Goal: Task Accomplishment & Management: Use online tool/utility

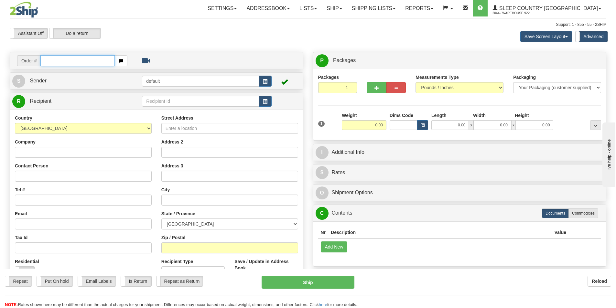
click at [91, 60] on input "text" at bounding box center [77, 60] width 74 height 11
paste input "9000I124769"
type input "9000I124769"
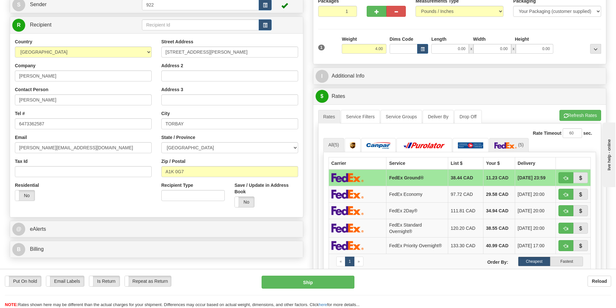
scroll to position [65, 0]
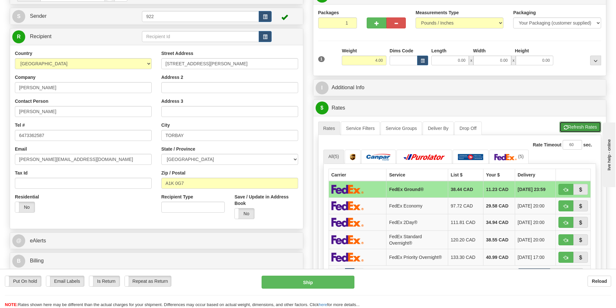
click at [580, 125] on button "Refresh Rates" at bounding box center [580, 127] width 42 height 11
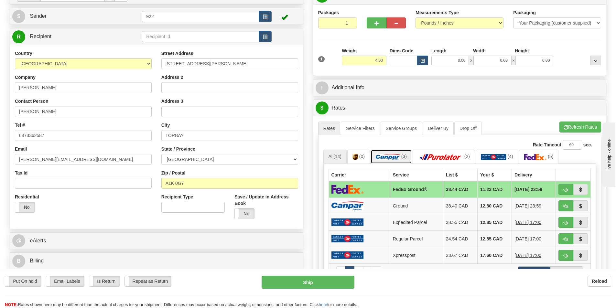
click at [395, 158] on img at bounding box center [388, 157] width 24 height 6
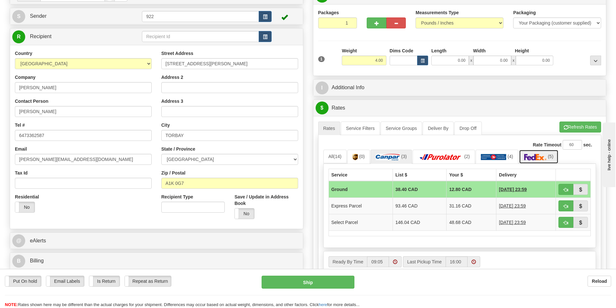
click at [539, 155] on img at bounding box center [535, 157] width 23 height 6
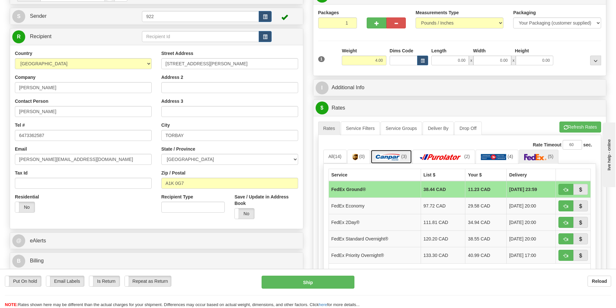
click at [386, 158] on img at bounding box center [388, 157] width 24 height 6
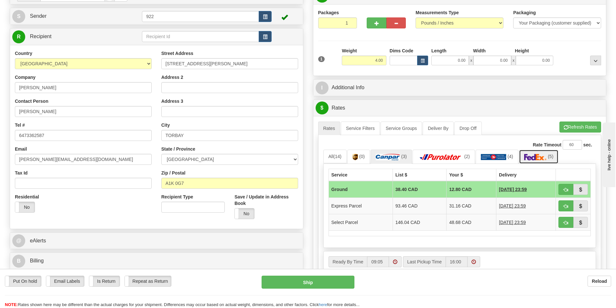
click at [537, 157] on img at bounding box center [535, 157] width 23 height 6
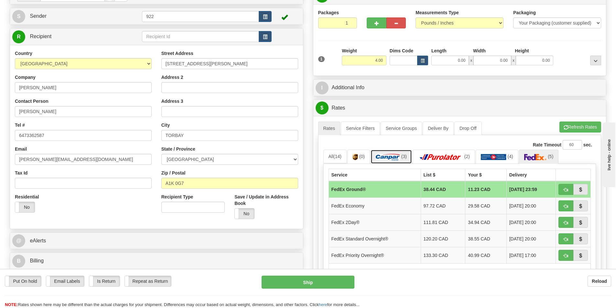
click at [384, 154] on img at bounding box center [388, 157] width 24 height 6
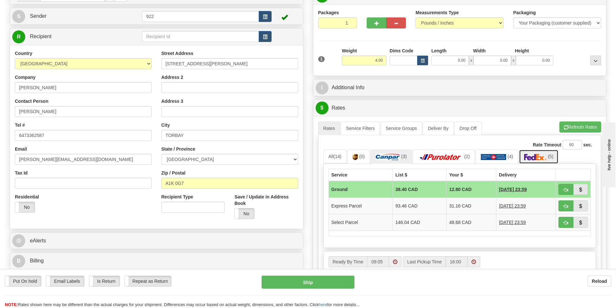
click at [534, 157] on img at bounding box center [535, 157] width 23 height 6
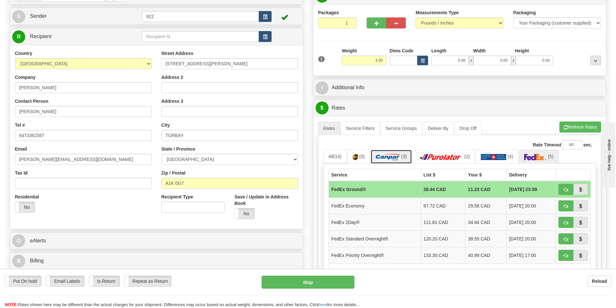
click at [389, 154] on img at bounding box center [388, 157] width 24 height 6
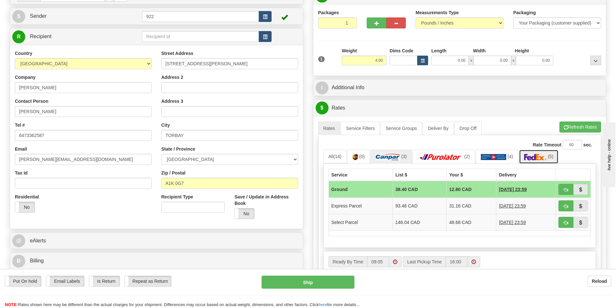
click at [539, 154] on link "(5)" at bounding box center [539, 157] width 40 height 14
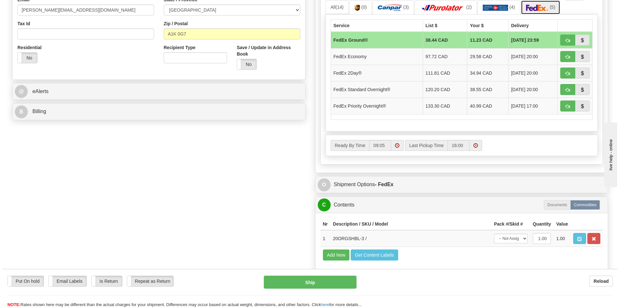
scroll to position [226, 0]
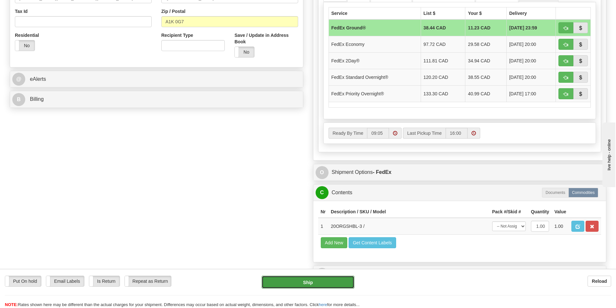
click at [323, 281] on button "Ship" at bounding box center [307, 282] width 93 height 13
type input "92"
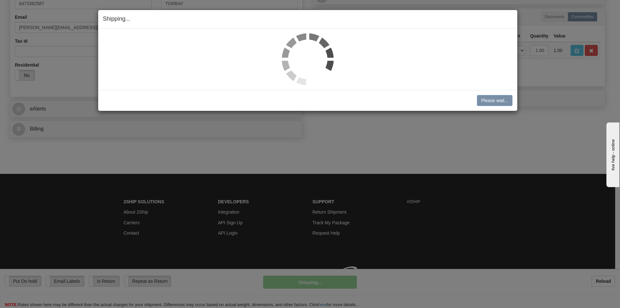
scroll to position [206, 0]
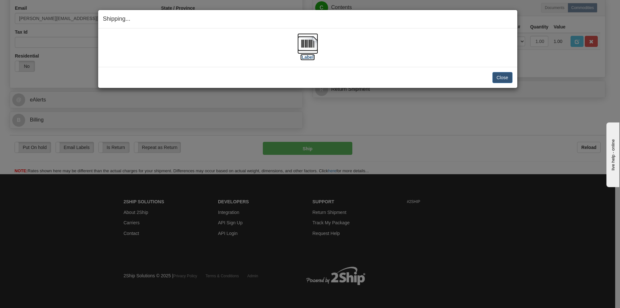
click at [309, 43] on img at bounding box center [308, 43] width 21 height 21
click at [401, 52] on div "[Label]" at bounding box center [308, 47] width 410 height 29
click at [499, 75] on button "Close" at bounding box center [503, 77] width 20 height 11
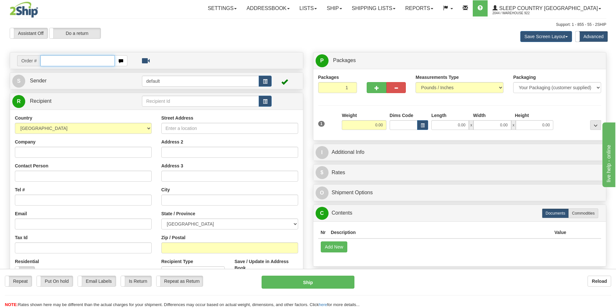
click at [74, 62] on input "text" at bounding box center [77, 60] width 74 height 11
paste input "9000I131930"
type input "9000I131930x"
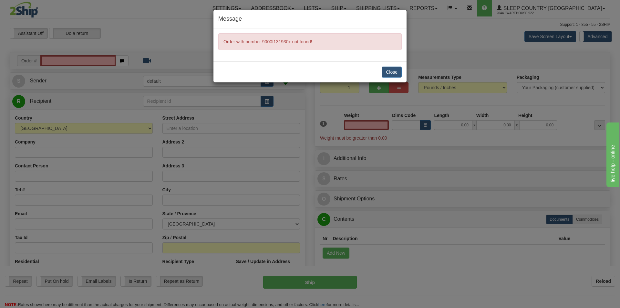
type input "0.00"
click at [390, 74] on button "Close" at bounding box center [392, 72] width 20 height 11
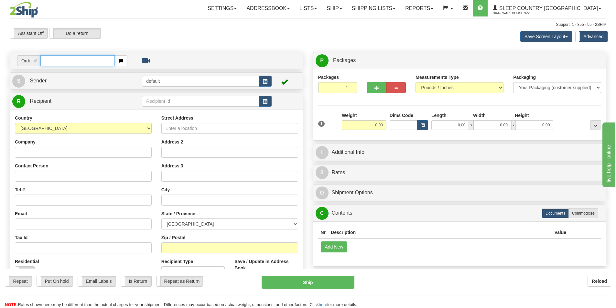
click at [85, 61] on input "text" at bounding box center [77, 60] width 74 height 11
paste input "9000I131930"
type input "9000I131930"
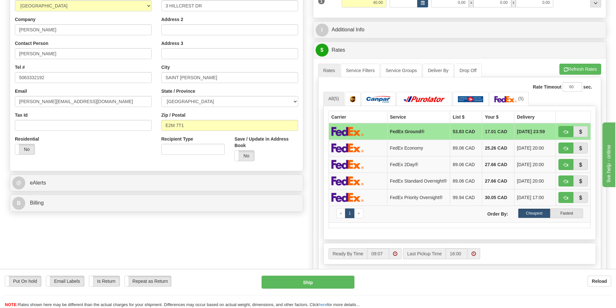
scroll to position [129, 0]
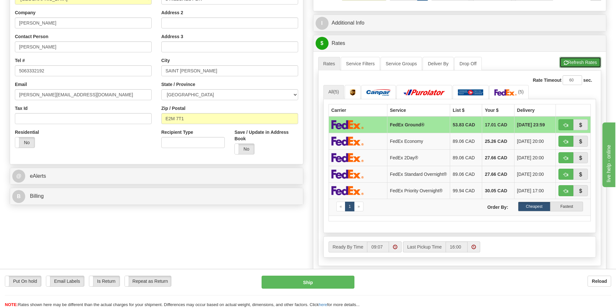
click at [586, 62] on button "Refresh Rates" at bounding box center [580, 62] width 42 height 11
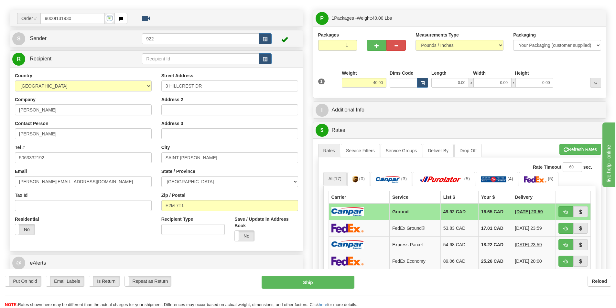
scroll to position [0, 0]
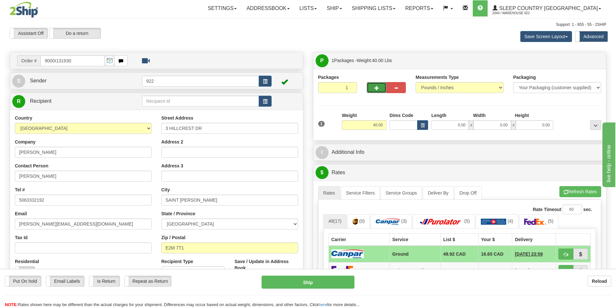
click at [378, 89] on span "button" at bounding box center [376, 88] width 5 height 4
type input "2"
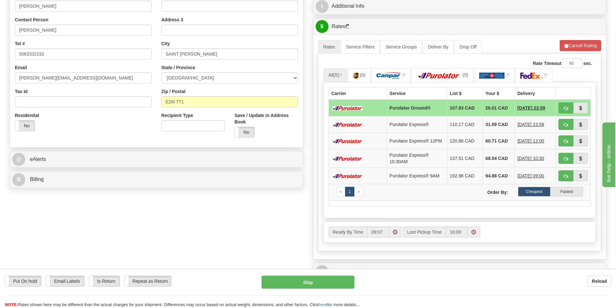
scroll to position [162, 0]
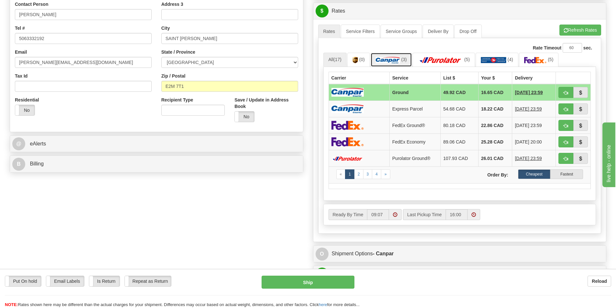
click at [396, 60] on img at bounding box center [388, 60] width 24 height 6
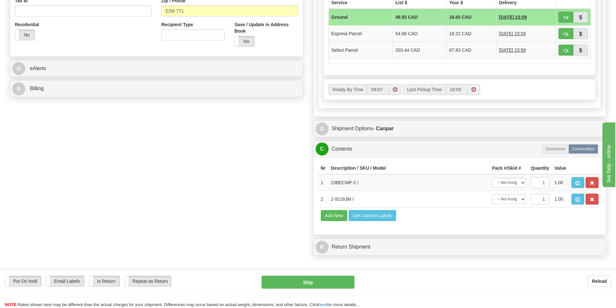
scroll to position [259, 0]
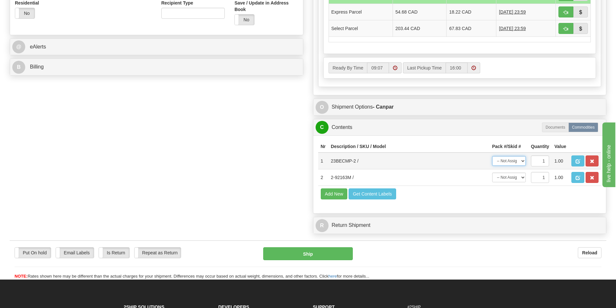
click at [522, 163] on select "-- Not Assigned -- Package 1 Package 2" at bounding box center [509, 161] width 34 height 10
select select "0"
click at [492, 156] on select "-- Not Assigned -- Package 1 Package 2" at bounding box center [509, 161] width 34 height 10
click at [521, 179] on select "-- Not Assigned -- Package 1 Package 2" at bounding box center [509, 178] width 34 height 10
select select "1"
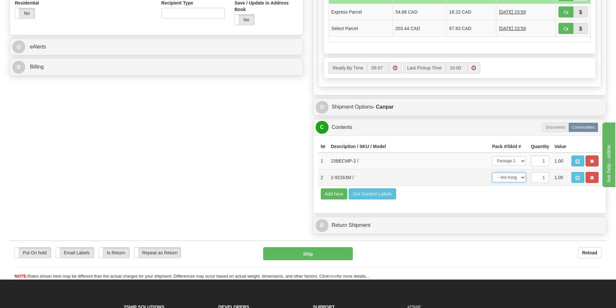
click at [492, 173] on select "-- Not Assigned -- Package 1 Package 2" at bounding box center [509, 178] width 34 height 10
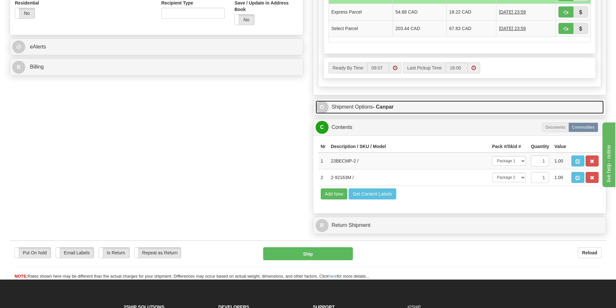
click at [334, 105] on link "O Shipment Options - Canpar" at bounding box center [459, 107] width 288 height 13
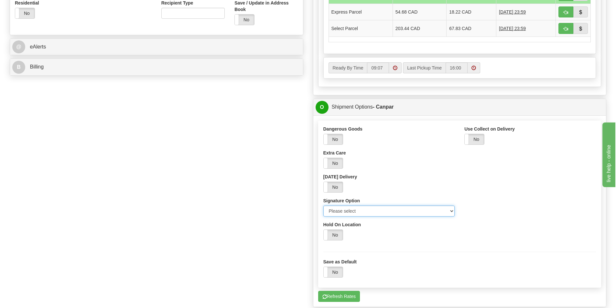
click at [362, 209] on select "Please select No Signature Required Signature Required Adult Signature" at bounding box center [389, 211] width 132 height 11
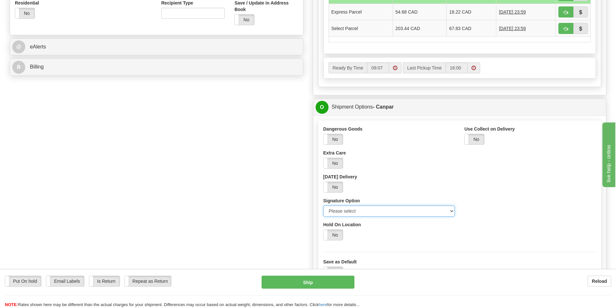
select select "2"
click at [323, 206] on select "Please select No Signature Required Signature Required Adult Signature" at bounding box center [389, 211] width 132 height 11
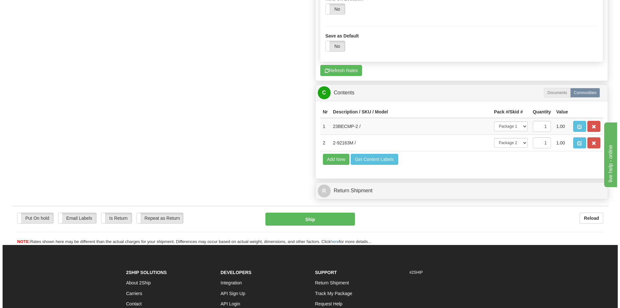
scroll to position [485, 0]
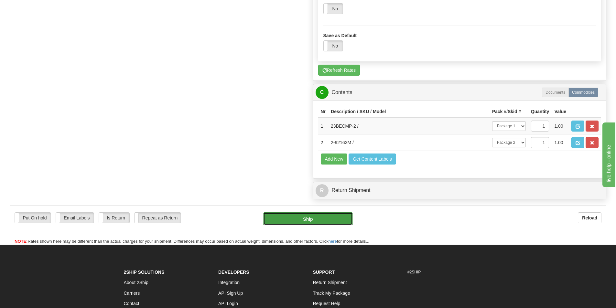
click at [318, 215] on button "Ship" at bounding box center [308, 218] width 90 height 13
type input "1"
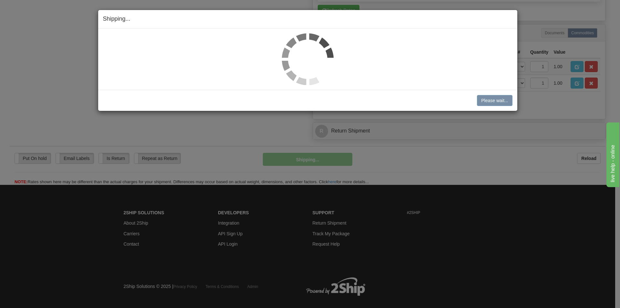
scroll to position [312, 0]
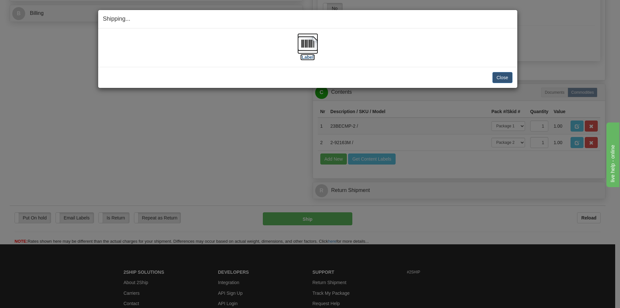
click at [310, 47] on img at bounding box center [308, 43] width 21 height 21
drag, startPoint x: 384, startPoint y: 40, endPoint x: 423, endPoint y: 59, distance: 42.9
click at [386, 42] on div "[Label]" at bounding box center [308, 47] width 410 height 29
click at [499, 77] on button "Close" at bounding box center [503, 77] width 20 height 11
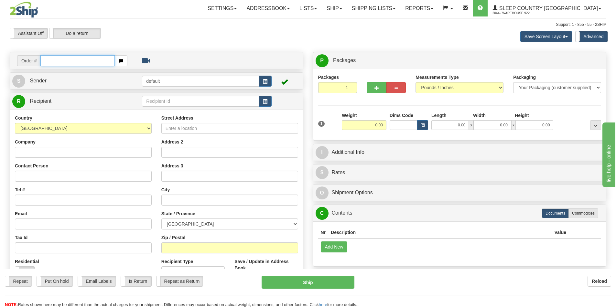
click at [64, 60] on input "text" at bounding box center [77, 60] width 74 height 11
paste input "9000I118673"
type input "9000I118673"
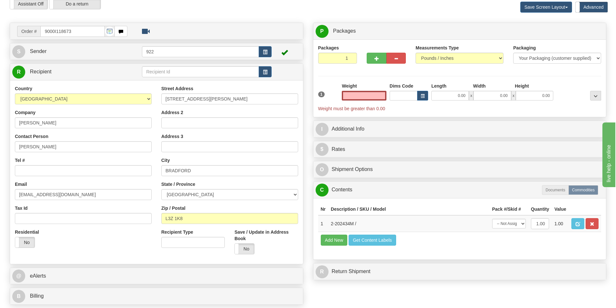
scroll to position [129, 0]
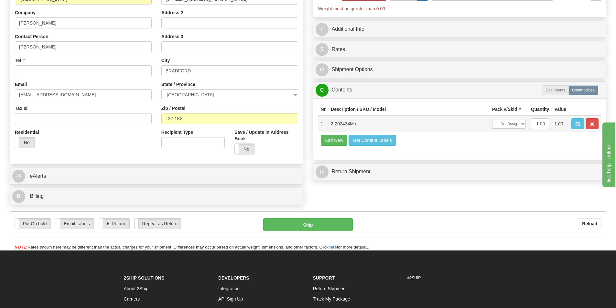
type input "0.00"
drag, startPoint x: 354, startPoint y: 126, endPoint x: 329, endPoint y: 124, distance: 24.9
click at [329, 124] on td "2-202434M /" at bounding box center [408, 123] width 161 height 17
copy td "2-202434M"
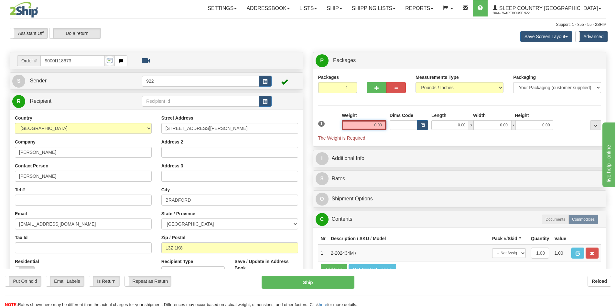
click at [367, 126] on input "0.00" at bounding box center [364, 125] width 45 height 10
paste input "79"
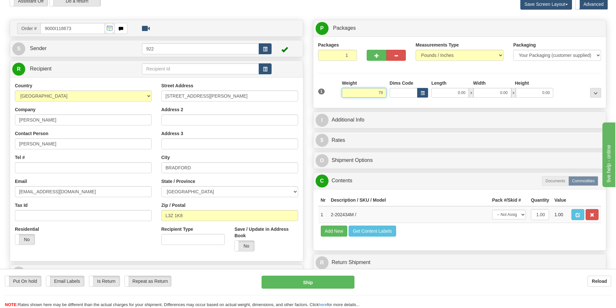
scroll to position [65, 0]
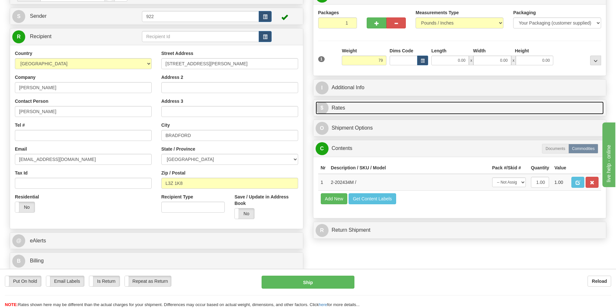
click at [371, 108] on link "$ Rates" at bounding box center [459, 107] width 288 height 13
type input "79.00"
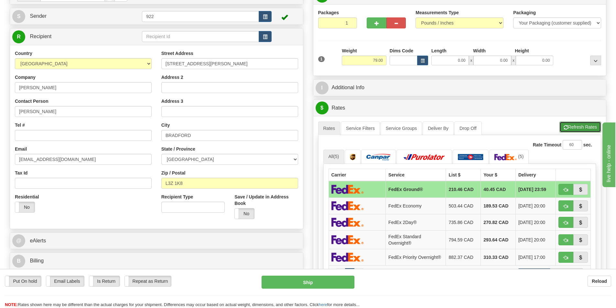
click at [583, 127] on button "Refresh Rates" at bounding box center [580, 127] width 42 height 11
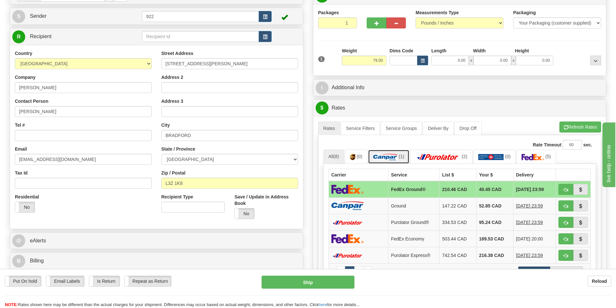
click at [391, 156] on img at bounding box center [385, 157] width 24 height 6
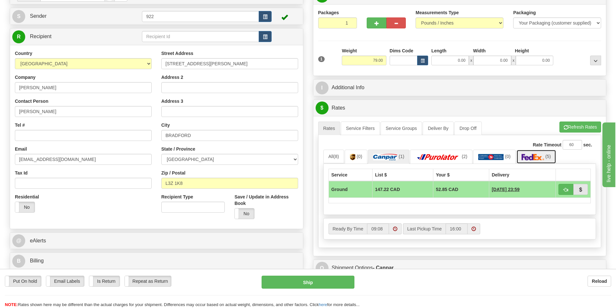
click at [533, 157] on img at bounding box center [532, 157] width 23 height 6
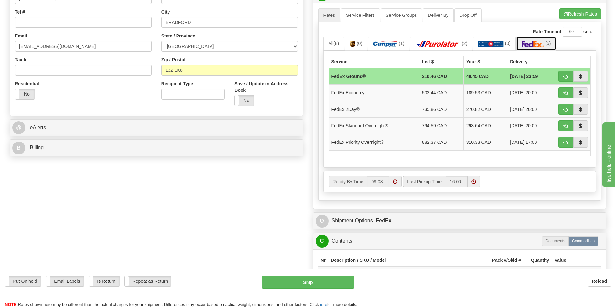
scroll to position [226, 0]
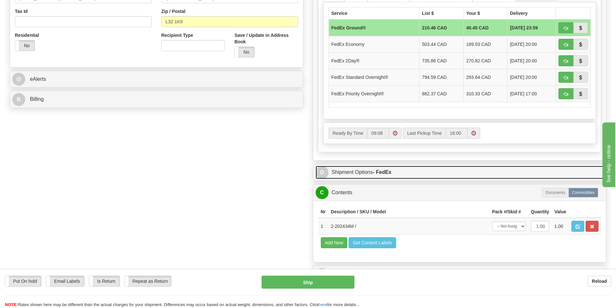
click at [363, 172] on link "O Shipment Options - FedEx" at bounding box center [459, 172] width 288 height 13
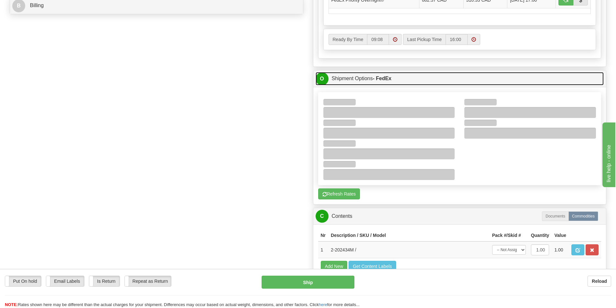
scroll to position [323, 0]
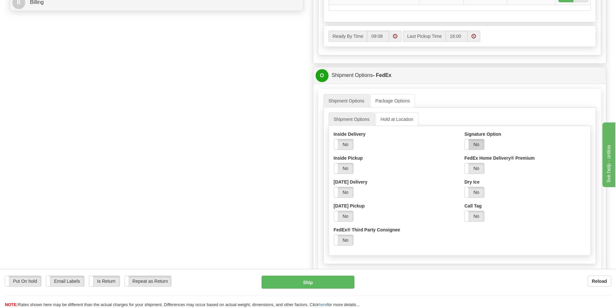
click at [482, 145] on label "No" at bounding box center [473, 144] width 19 height 10
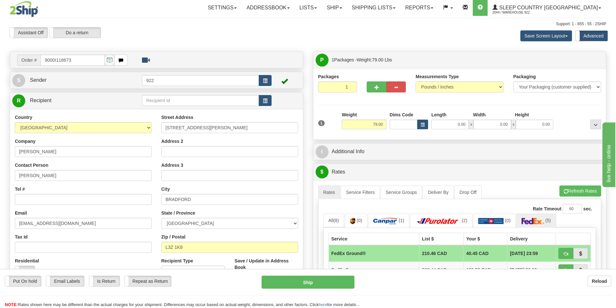
scroll to position [0, 0]
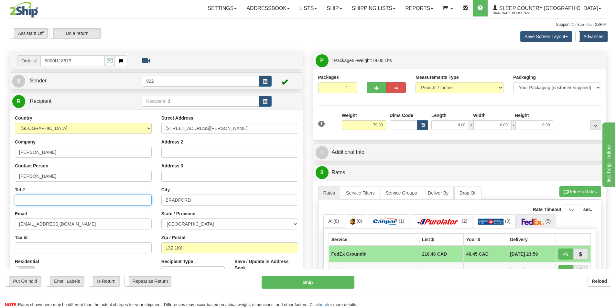
click at [50, 199] on input "Tel #" at bounding box center [83, 200] width 137 height 11
paste input ""Account","Name","Address","Town","Province","Postal Code","Phone","Email" "131…"
drag, startPoint x: 90, startPoint y: 199, endPoint x: 144, endPoint y: 198, distance: 54.3
click at [144, 198] on input ""Account","Name","Address","Town","Province","Postal Code","Phone","Email" "131…" at bounding box center [83, 200] width 137 height 11
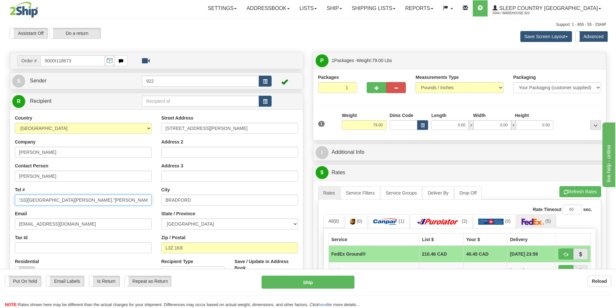
click at [102, 200] on input ""Account","Name","Address","Town","Province","Postal Code","Phone","Email" "131…" at bounding box center [83, 200] width 137 height 11
drag, startPoint x: 90, startPoint y: 199, endPoint x: 248, endPoint y: 190, distance: 158.0
click at [248, 190] on div "Country AFGHANISTAN ALAND ISLANDS ALBANIA ALGERIA AMERICAN SAMOA ANDORRA ANGOLA…" at bounding box center [156, 202] width 293 height 174
drag, startPoint x: 119, startPoint y: 199, endPoint x: 0, endPoint y: 197, distance: 118.9
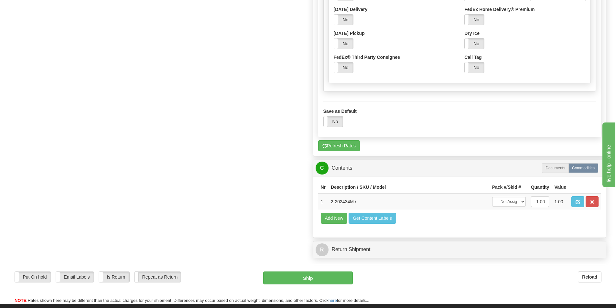
scroll to position [549, 0]
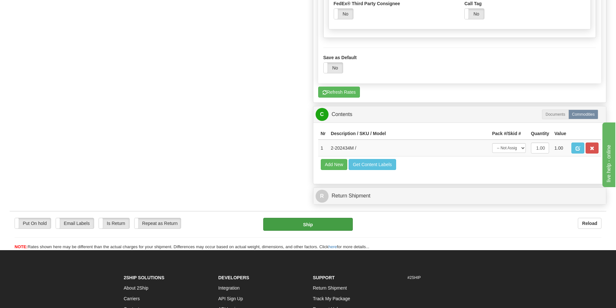
type input "705 493-5640"
click at [329, 224] on button "Ship" at bounding box center [308, 224] width 90 height 13
type input "92"
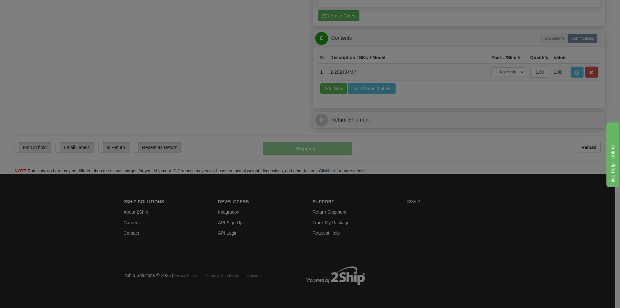
scroll to position [344, 0]
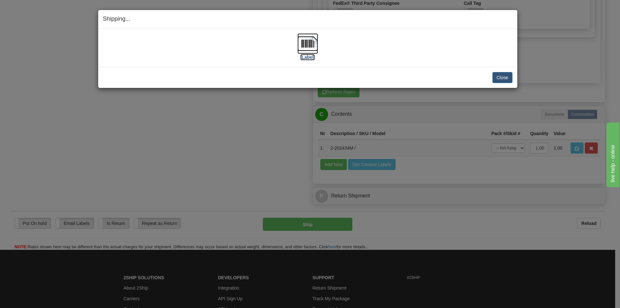
click at [314, 45] on img at bounding box center [308, 43] width 21 height 21
click at [421, 53] on div "[Label]" at bounding box center [308, 47] width 410 height 29
click at [500, 78] on button "Close" at bounding box center [503, 77] width 20 height 11
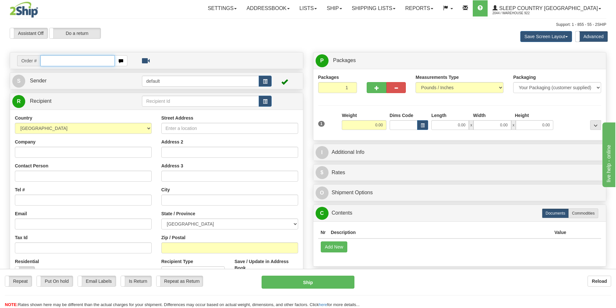
click at [83, 62] on input "text" at bounding box center [77, 60] width 74 height 11
paste input "9000I134414"
type input "9000I134414"
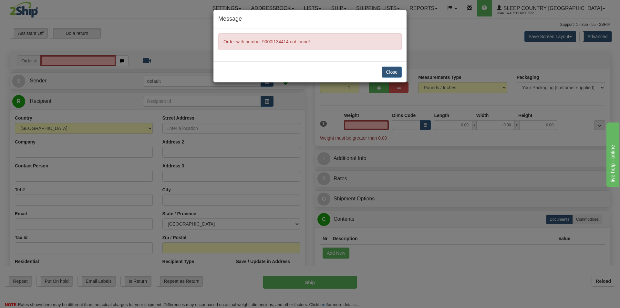
type input "0.00"
click at [397, 71] on button "Close" at bounding box center [392, 72] width 20 height 11
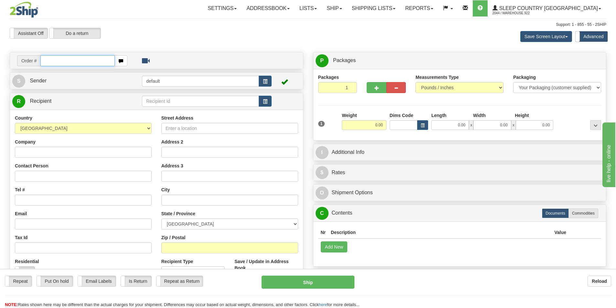
click at [82, 59] on input "text" at bounding box center [77, 60] width 74 height 11
paste input "9000I134414"
type input "9000I134414"
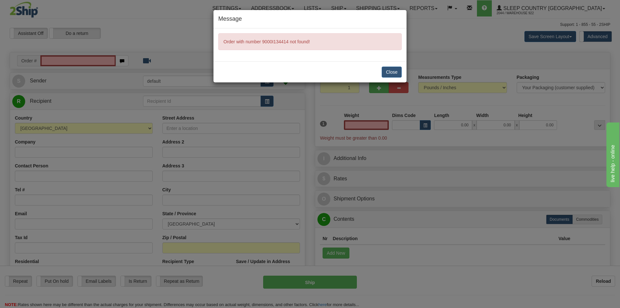
type input "0.00"
click at [393, 74] on button "Close" at bounding box center [392, 72] width 20 height 11
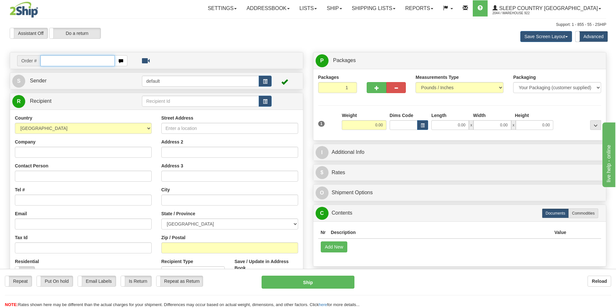
click at [86, 62] on input "text" at bounding box center [77, 60] width 74 height 11
paste input "9000I131003"
type input "9000I131003"
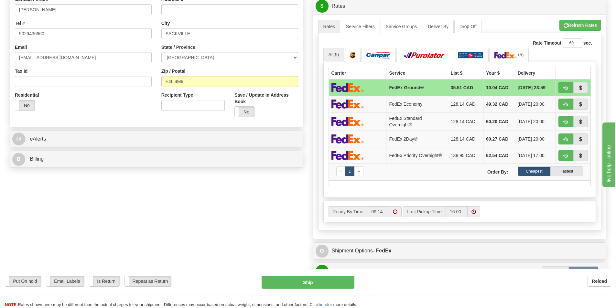
scroll to position [162, 0]
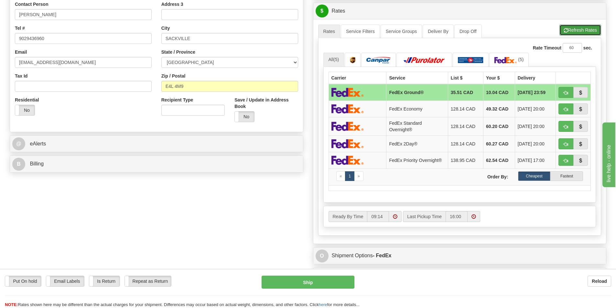
click at [582, 32] on button "Refresh Rates" at bounding box center [580, 30] width 42 height 11
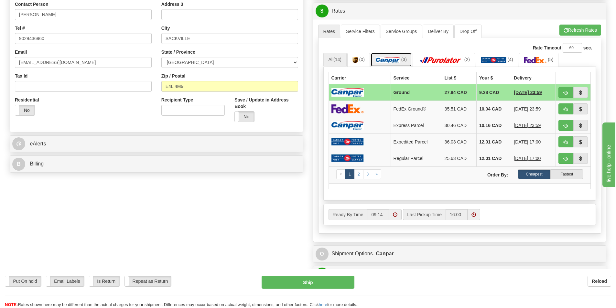
click at [397, 60] on img at bounding box center [388, 60] width 24 height 6
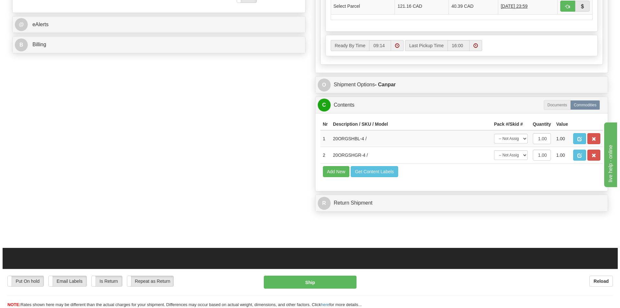
scroll to position [291, 0]
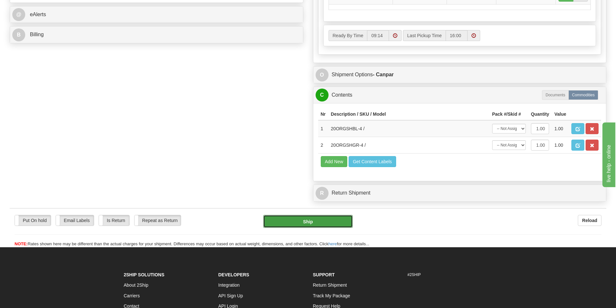
click at [317, 218] on button "Ship" at bounding box center [308, 221] width 90 height 13
type input "1"
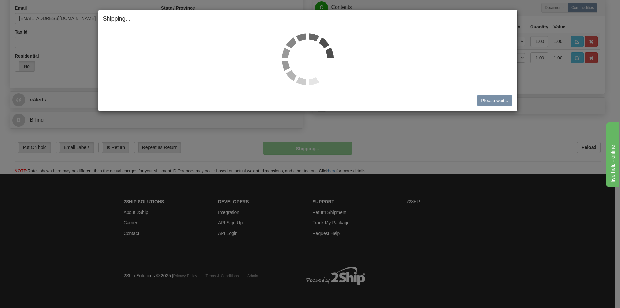
scroll to position [206, 0]
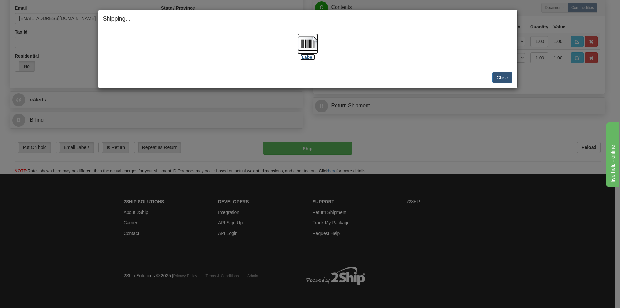
click at [307, 46] on img at bounding box center [308, 43] width 21 height 21
click at [432, 46] on div "[Label]" at bounding box center [308, 47] width 410 height 29
click at [501, 76] on button "Close" at bounding box center [503, 77] width 20 height 11
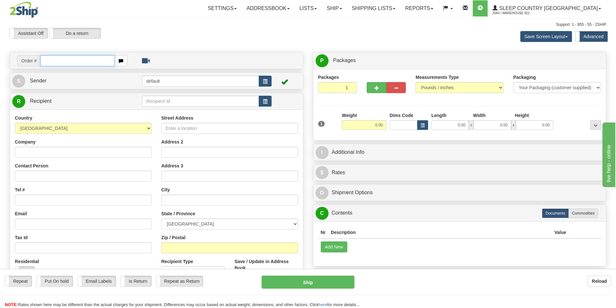
click at [92, 62] on input "text" at bounding box center [77, 60] width 74 height 11
paste input "9002I129383"
type input "9002I129383"
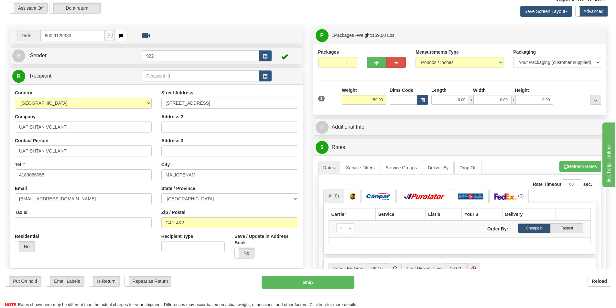
scroll to position [65, 0]
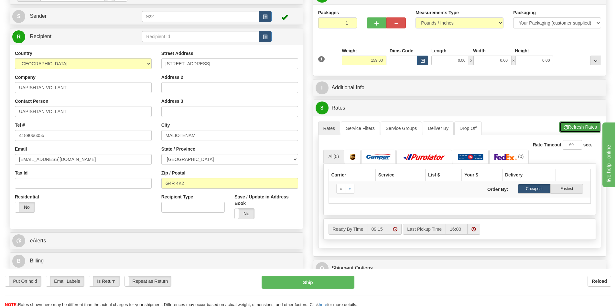
click at [572, 126] on button "Refresh Rates" at bounding box center [580, 127] width 42 height 11
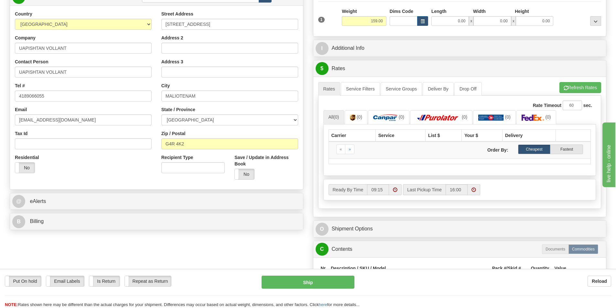
scroll to position [129, 0]
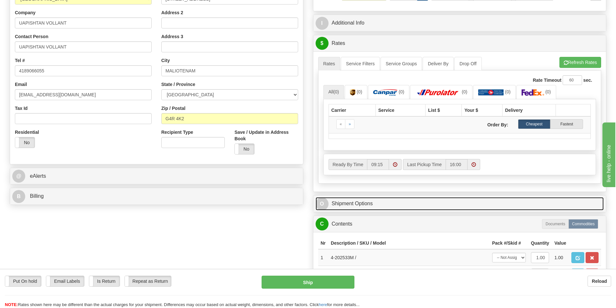
click at [354, 202] on link "O Shipment Options" at bounding box center [459, 203] width 288 height 13
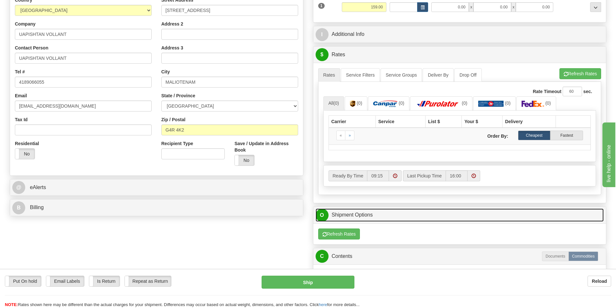
scroll to position [97, 0]
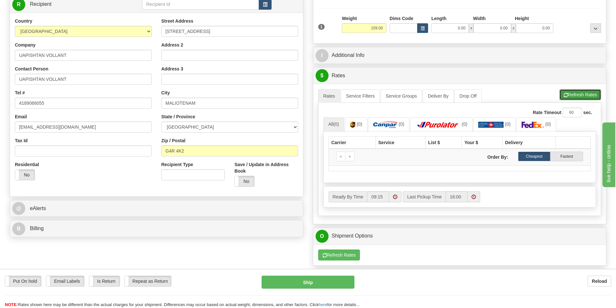
click at [582, 94] on button "Refresh Rates" at bounding box center [580, 94] width 42 height 11
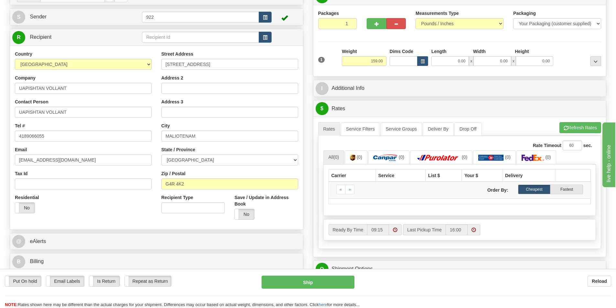
scroll to position [65, 0]
click at [580, 127] on button "Refresh Rates" at bounding box center [580, 127] width 42 height 11
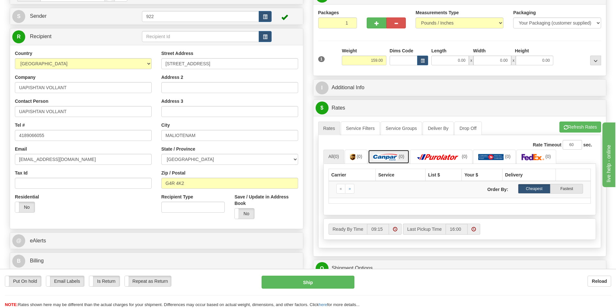
click at [390, 160] on img at bounding box center [385, 157] width 24 height 6
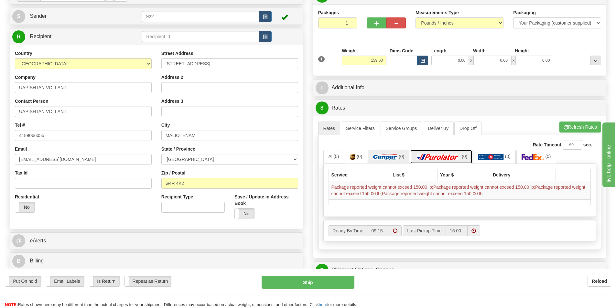
click at [433, 158] on img at bounding box center [437, 157] width 45 height 6
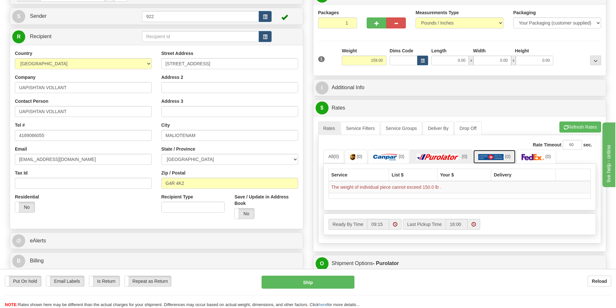
click at [490, 157] on img at bounding box center [491, 157] width 26 height 6
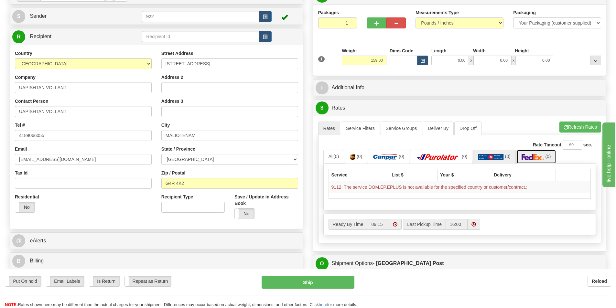
click at [538, 155] on img at bounding box center [532, 157] width 23 height 6
click at [391, 157] on img at bounding box center [385, 157] width 24 height 6
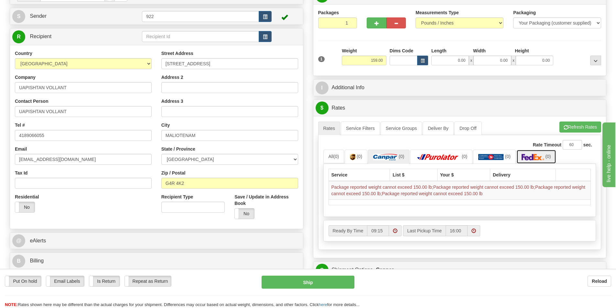
click at [529, 156] on img at bounding box center [532, 157] width 23 height 6
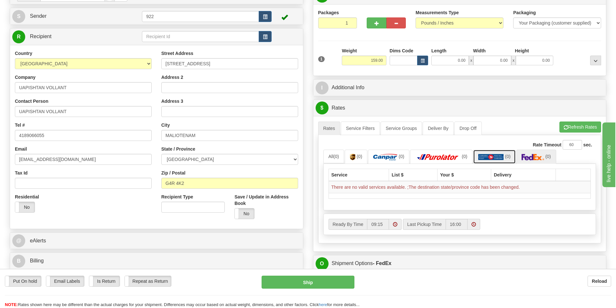
click at [495, 154] on img at bounding box center [491, 157] width 26 height 6
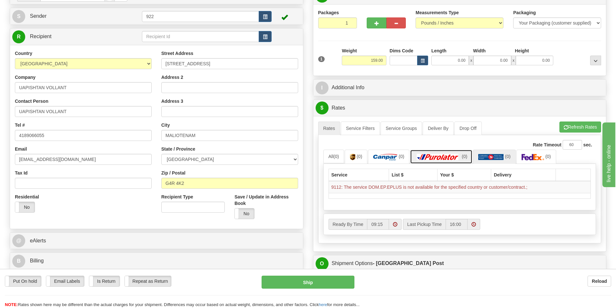
click at [447, 159] on img at bounding box center [437, 157] width 45 height 6
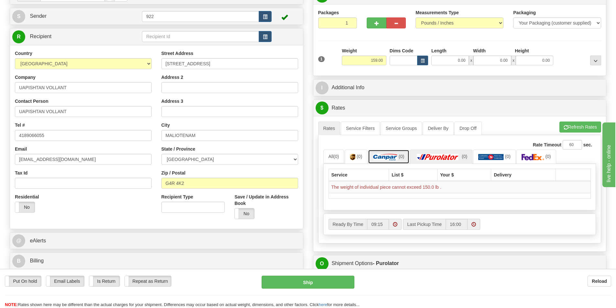
click at [395, 158] on img at bounding box center [385, 157] width 24 height 6
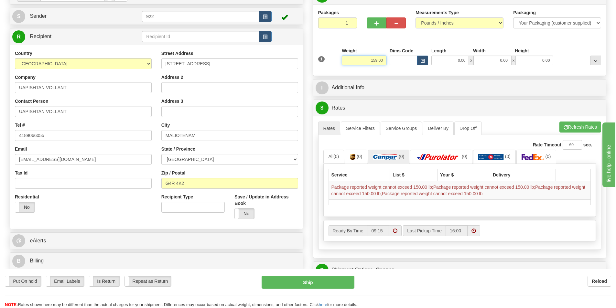
click at [380, 62] on input "159.00" at bounding box center [364, 61] width 45 height 10
click at [376, 61] on input "159.00" at bounding box center [364, 61] width 45 height 10
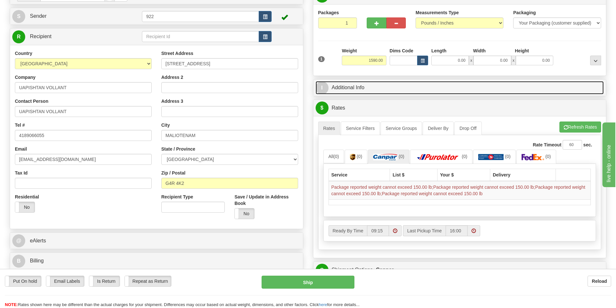
click at [422, 81] on link "I Additional Info" at bounding box center [459, 87] width 288 height 13
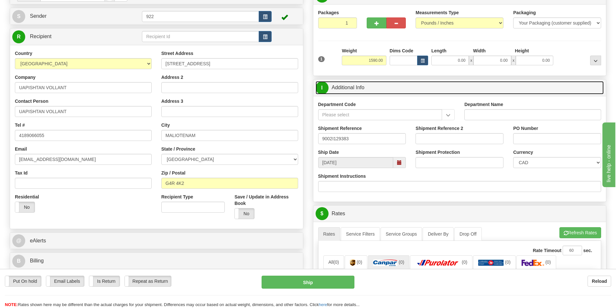
click at [397, 86] on link "I Additional Info" at bounding box center [459, 87] width 288 height 13
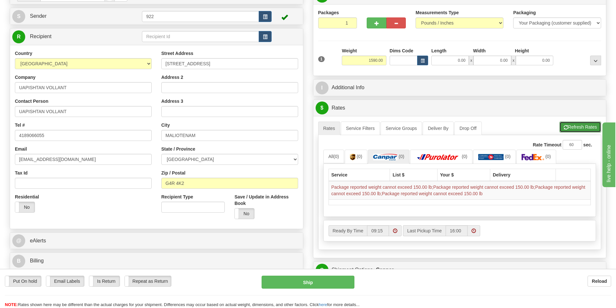
click at [575, 129] on button "Refresh Rates" at bounding box center [580, 127] width 42 height 11
click at [383, 157] on img at bounding box center [385, 157] width 24 height 6
click at [375, 61] on input "1590.00" at bounding box center [364, 61] width 45 height 10
type input "150.00"
click at [575, 129] on li "Refresh Rates Cancel Rating" at bounding box center [580, 127] width 42 height 11
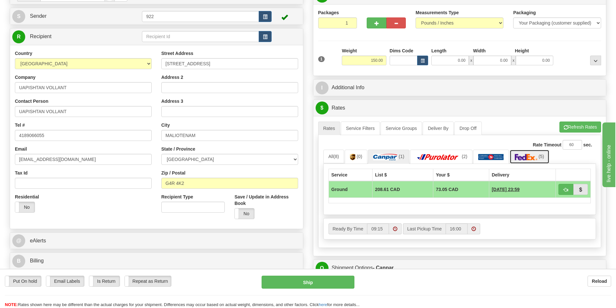
click at [524, 155] on img at bounding box center [525, 157] width 23 height 6
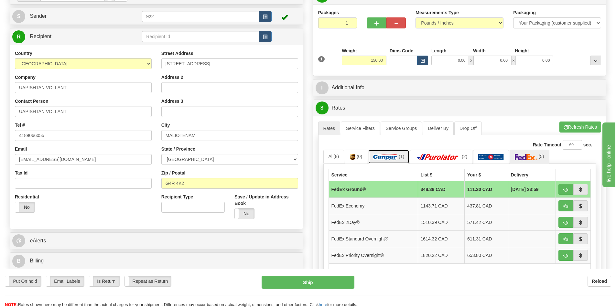
click at [386, 158] on img at bounding box center [385, 157] width 24 height 6
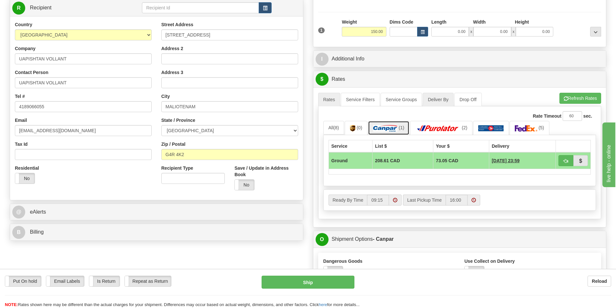
scroll to position [97, 0]
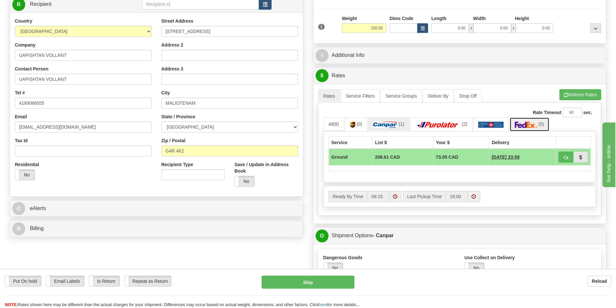
click at [536, 123] on img at bounding box center [525, 125] width 23 height 6
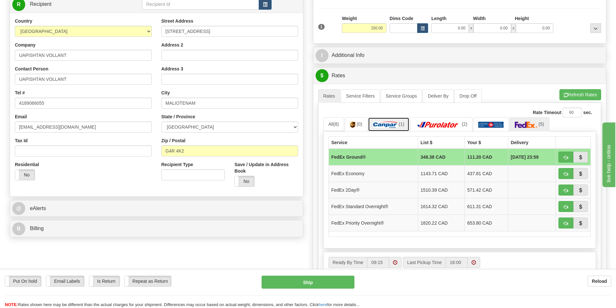
click at [389, 125] on img at bounding box center [385, 125] width 24 height 6
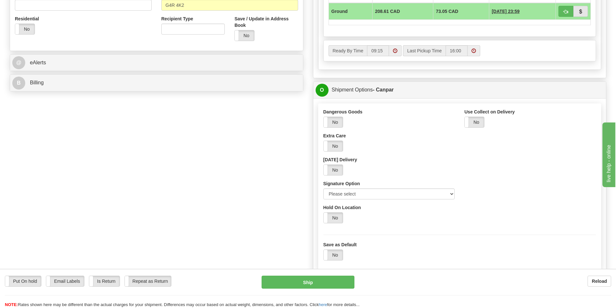
scroll to position [259, 0]
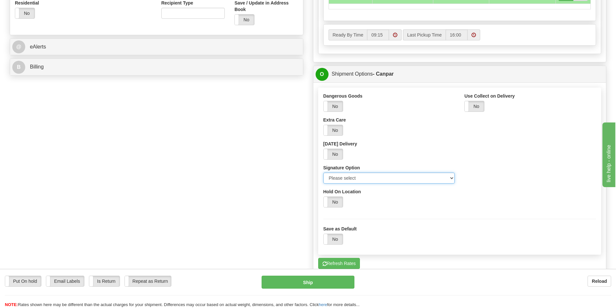
click at [376, 178] on select "Please select No Signature Required Signature Required Adult Signature" at bounding box center [389, 178] width 132 height 11
select select "2"
click at [323, 173] on select "Please select No Signature Required Signature Required Adult Signature" at bounding box center [389, 178] width 132 height 11
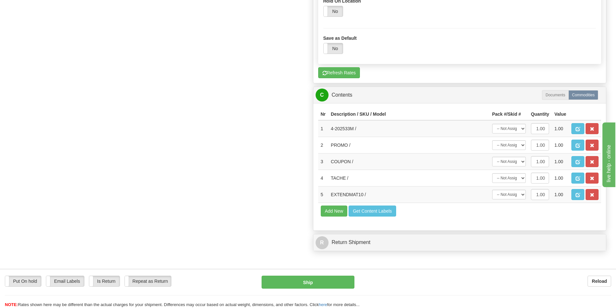
scroll to position [452, 0]
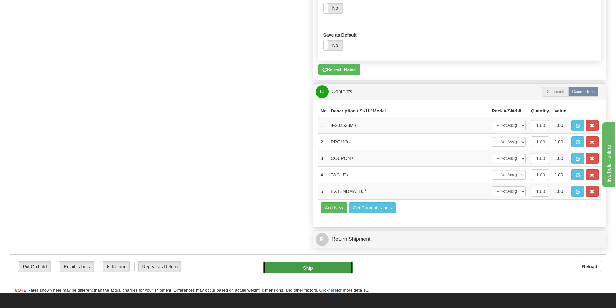
click at [320, 269] on button "Ship" at bounding box center [308, 267] width 90 height 13
type input "1"
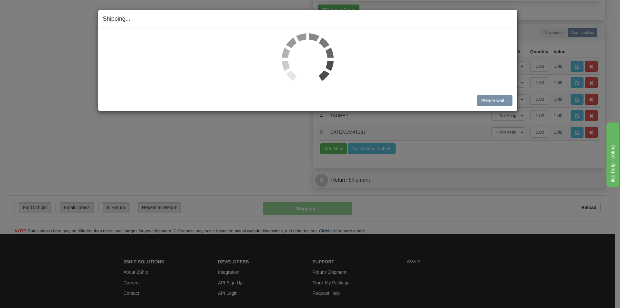
scroll to position [313, 0]
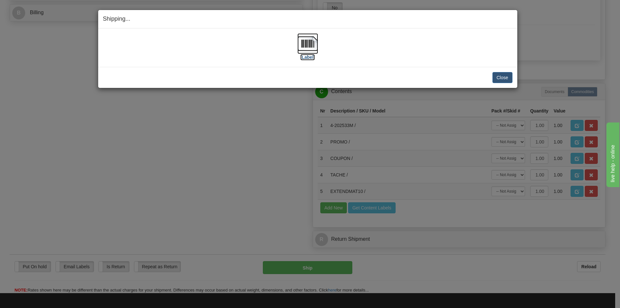
click at [310, 47] on img at bounding box center [308, 43] width 21 height 21
click at [381, 37] on div "[Label]" at bounding box center [308, 47] width 410 height 29
click at [503, 79] on button "Close" at bounding box center [503, 77] width 20 height 11
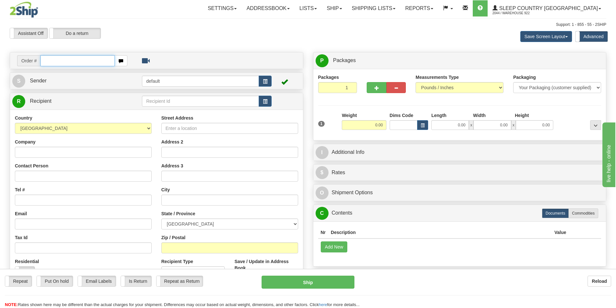
click at [75, 61] on input "text" at bounding box center [77, 60] width 74 height 11
paste input "9000I134414"
type input "9000I134414"
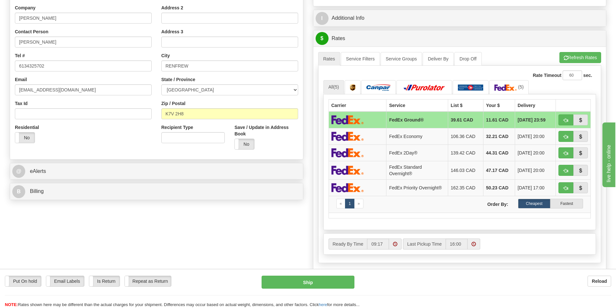
scroll to position [97, 0]
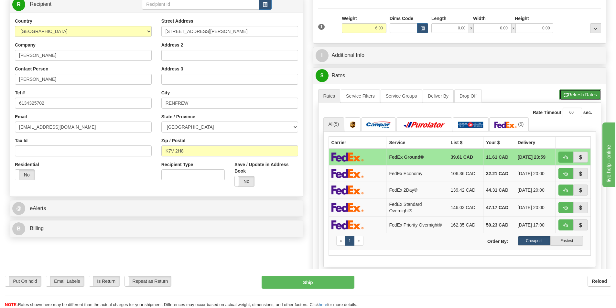
click at [591, 94] on button "Refresh Rates" at bounding box center [580, 94] width 42 height 11
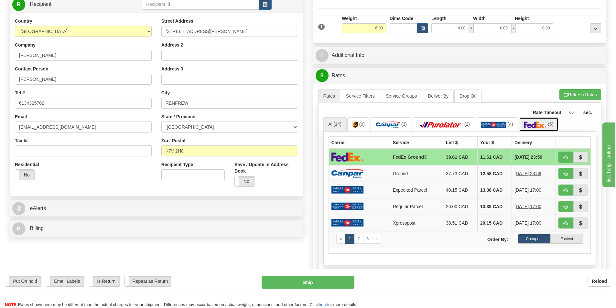
click at [535, 122] on img at bounding box center [535, 125] width 23 height 6
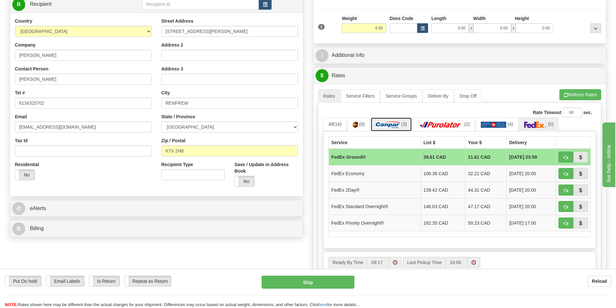
click at [389, 126] on img at bounding box center [388, 125] width 24 height 6
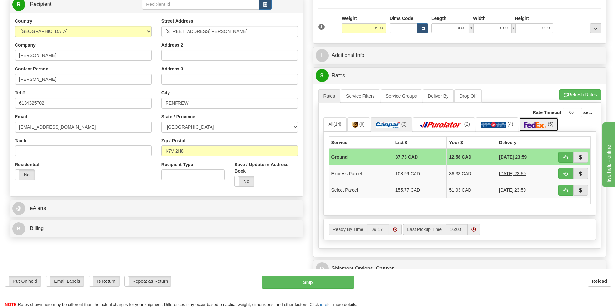
click at [541, 123] on img at bounding box center [535, 125] width 23 height 6
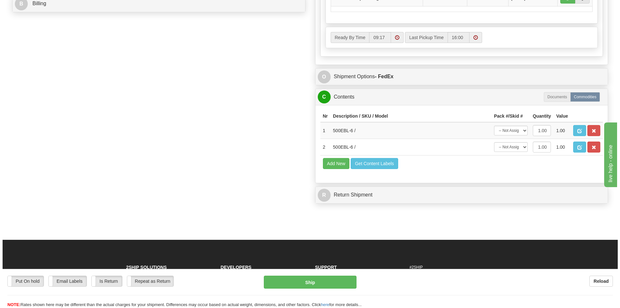
scroll to position [323, 0]
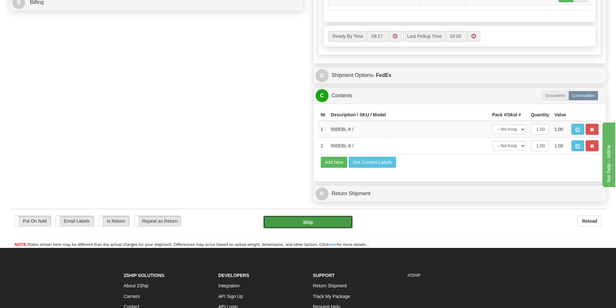
click at [323, 224] on button "Ship" at bounding box center [308, 222] width 90 height 13
type input "92"
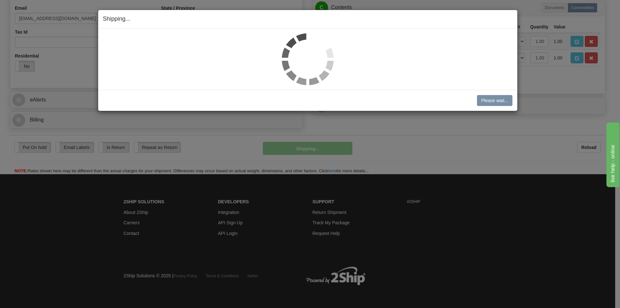
scroll to position [206, 0]
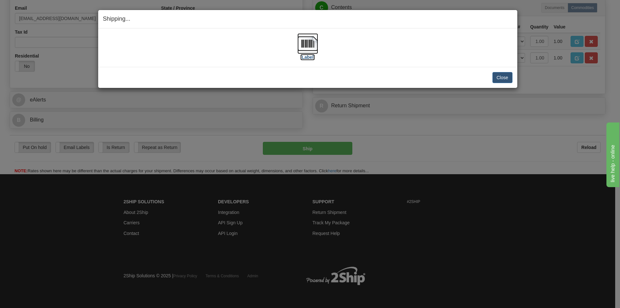
click at [311, 47] on img at bounding box center [308, 43] width 21 height 21
click at [441, 40] on div "[Label]" at bounding box center [308, 47] width 410 height 29
click at [501, 76] on button "Close" at bounding box center [503, 77] width 20 height 11
click at [209, 41] on div "[Label]" at bounding box center [308, 47] width 410 height 29
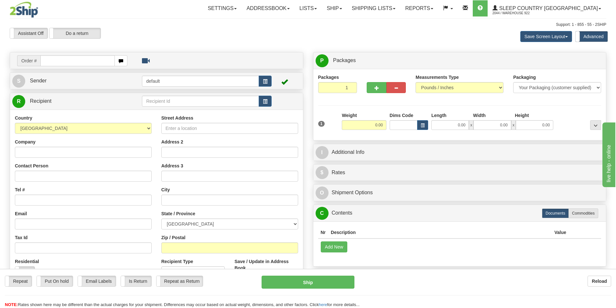
drag, startPoint x: 176, startPoint y: 28, endPoint x: 225, endPoint y: 3, distance: 55.5
click at [176, 28] on div "Assistant On Assistant Off Do a return Do a return" at bounding box center [131, 33] width 252 height 11
click at [400, 7] on link "Shipping lists" at bounding box center [373, 8] width 53 height 16
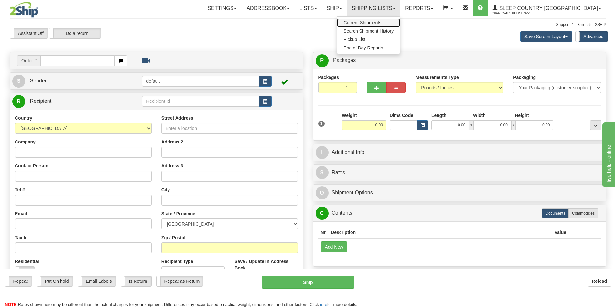
click at [381, 20] on span "Current Shipments" at bounding box center [362, 22] width 38 height 5
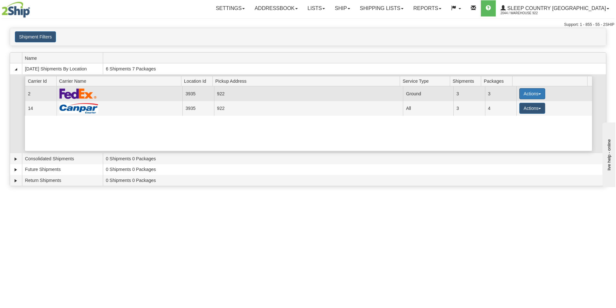
click at [536, 93] on button "Actions" at bounding box center [532, 93] width 26 height 11
click at [513, 141] on span "Print" at bounding box center [505, 139] width 13 height 5
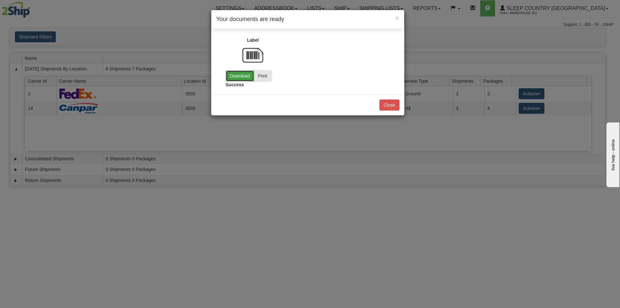
click at [240, 73] on link "Download" at bounding box center [240, 75] width 28 height 11
click at [380, 103] on button "Close" at bounding box center [390, 105] width 20 height 11
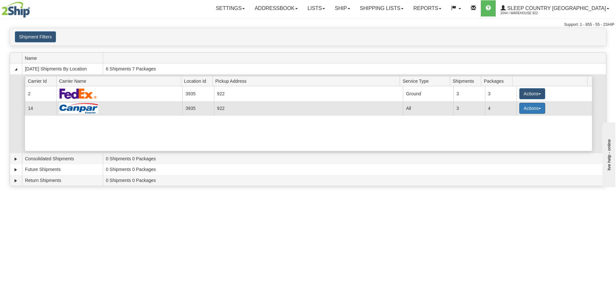
click at [535, 109] on button "Actions" at bounding box center [532, 108] width 26 height 11
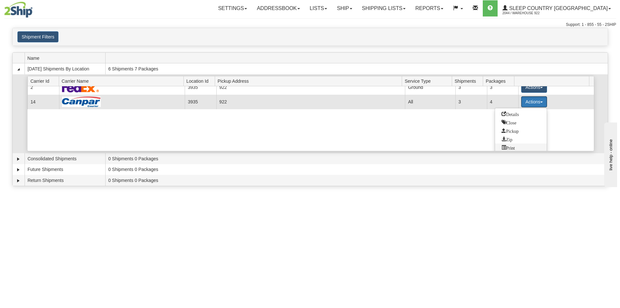
scroll to position [9, 0]
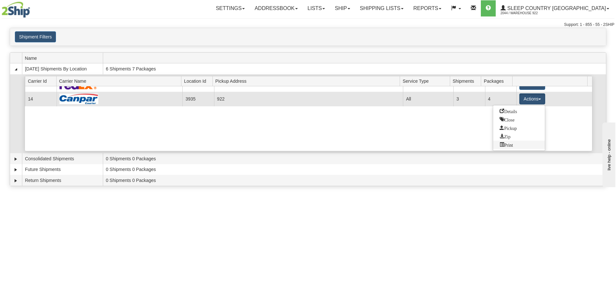
click at [513, 143] on span "Print" at bounding box center [505, 144] width 13 height 5
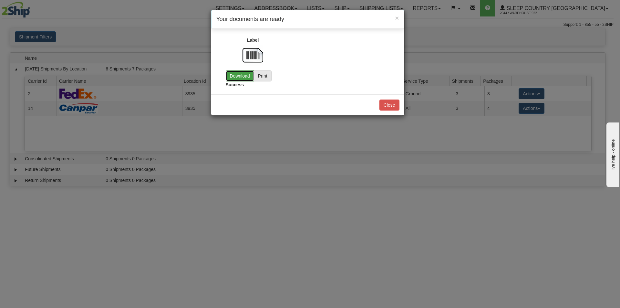
click at [234, 72] on link "Download" at bounding box center [240, 75] width 28 height 11
click at [387, 105] on button "Close" at bounding box center [390, 105] width 20 height 11
